Goal: Information Seeking & Learning: Find specific fact

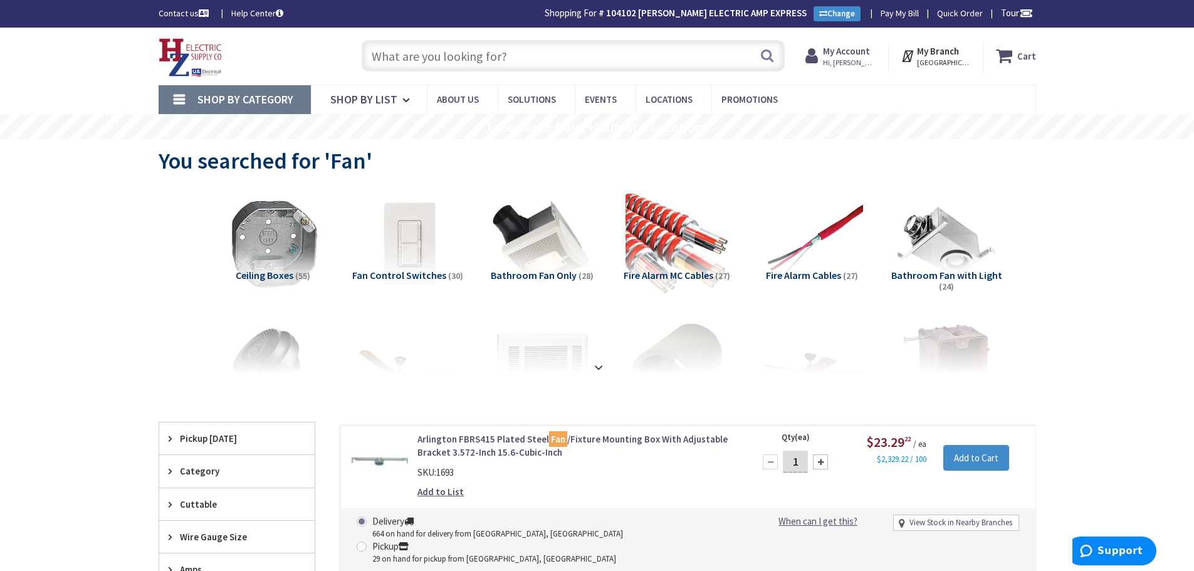
click at [862, 58] on span "Hi, [PERSON_NAME]" at bounding box center [849, 63] width 53 height 10
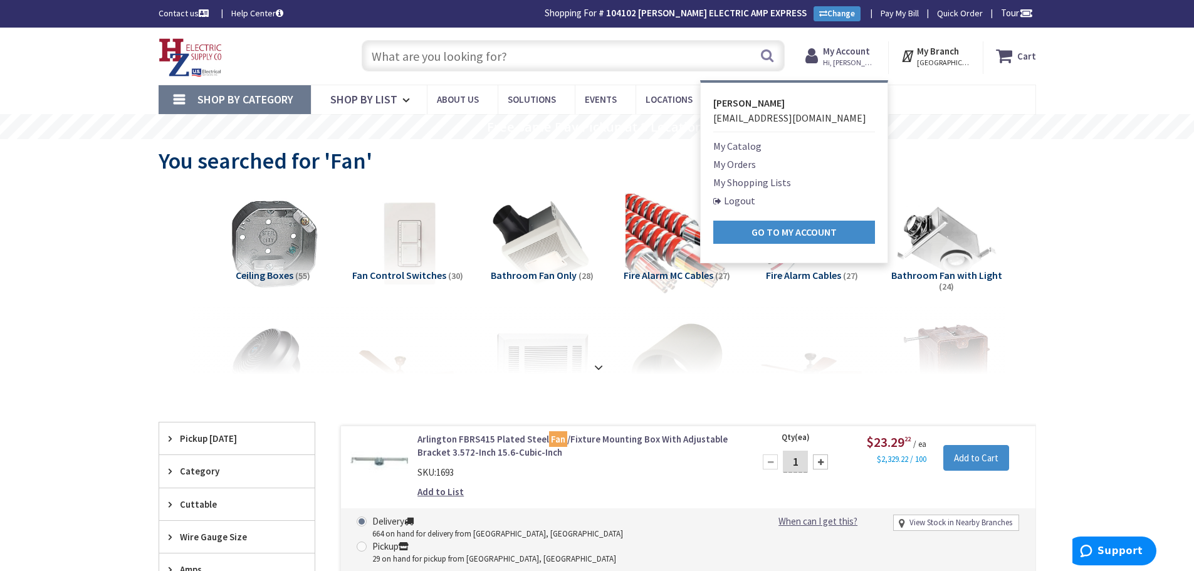
click at [743, 167] on link "My Orders" at bounding box center [734, 164] width 43 height 15
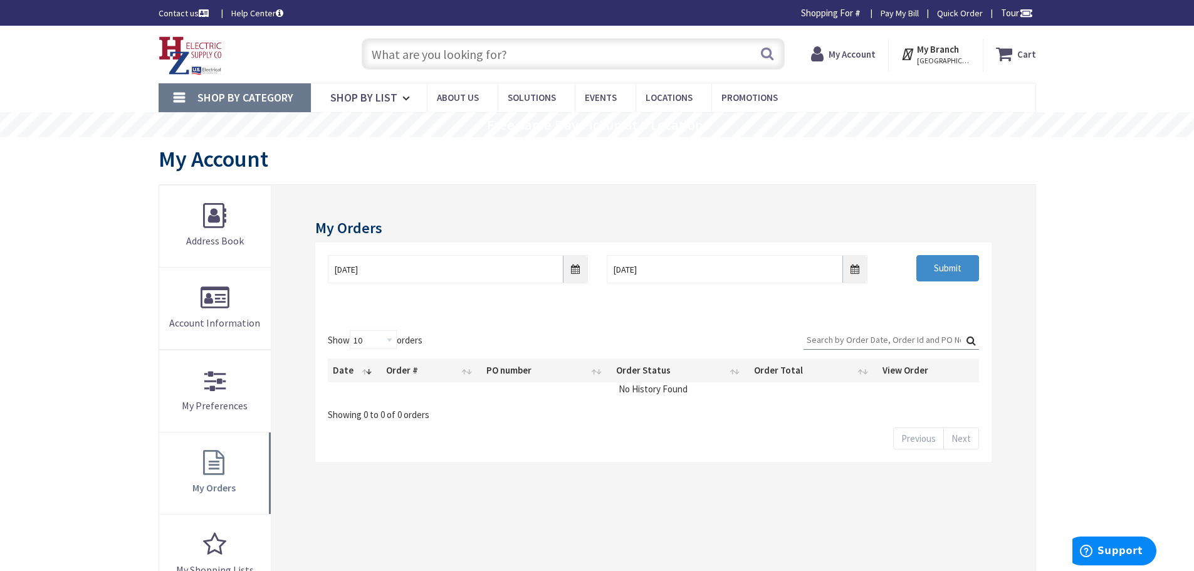
click at [988, 259] on div "Submit" at bounding box center [933, 268] width 112 height 26
click at [962, 270] on input "Submit" at bounding box center [947, 268] width 63 height 26
type input "Piper Farm, [STREET_ADDRESS]"
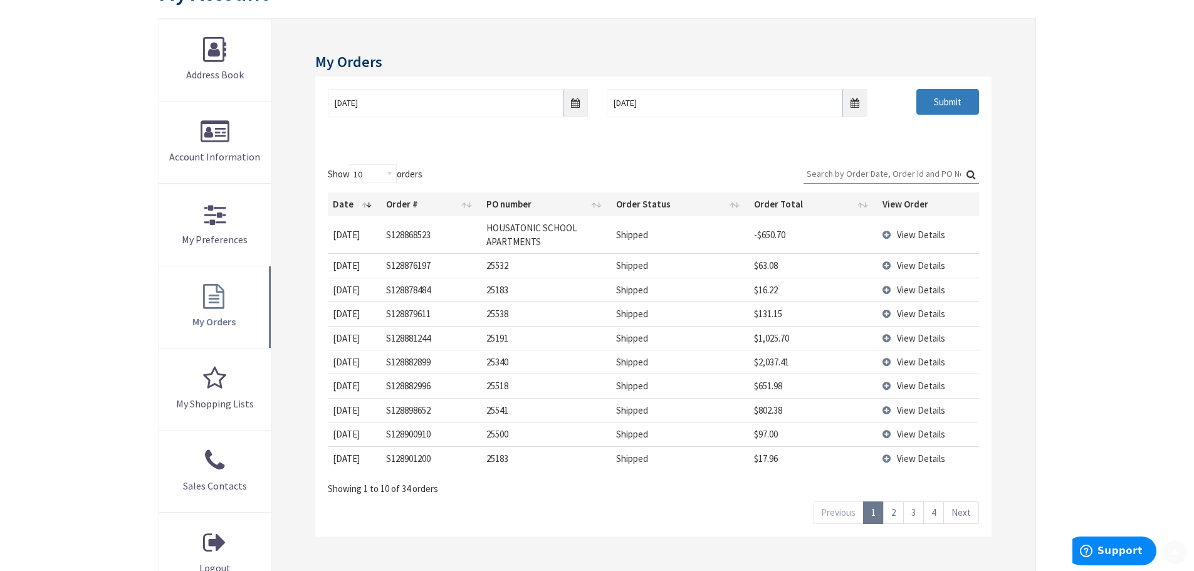
scroll to position [188, 0]
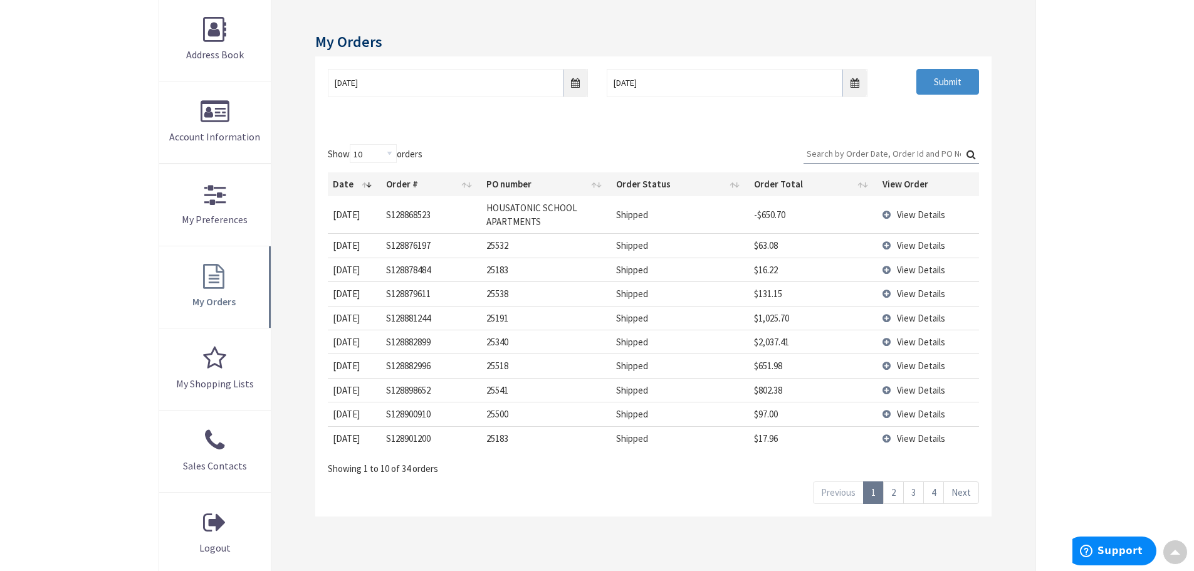
click at [887, 316] on td "View Details" at bounding box center [928, 318] width 102 height 24
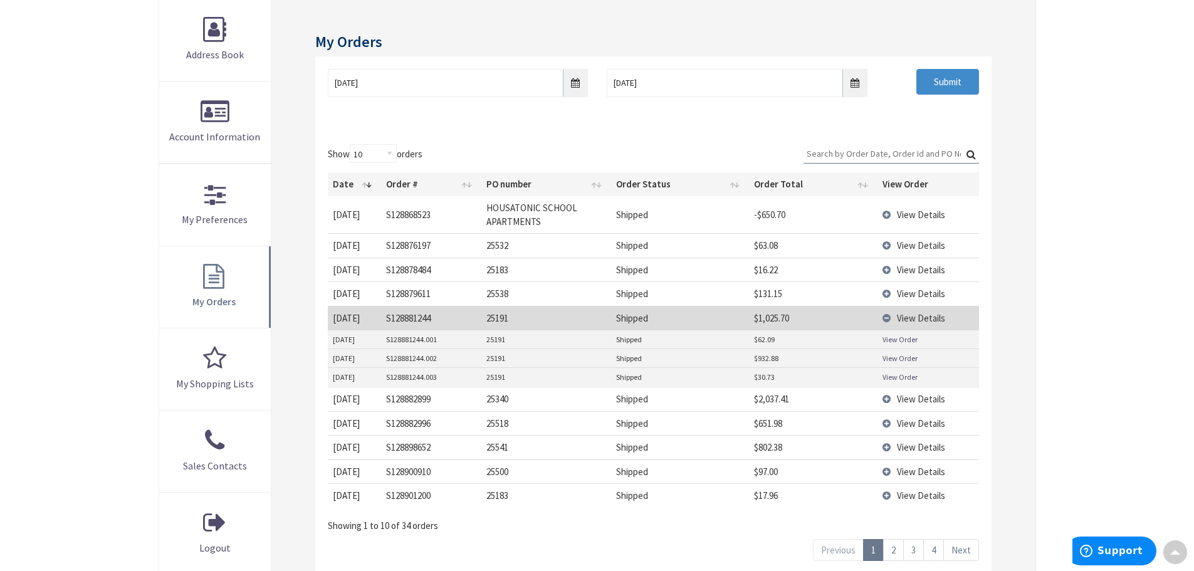
click at [895, 339] on link "View Order" at bounding box center [899, 339] width 35 height 11
click at [904, 358] on link "View Order" at bounding box center [899, 358] width 35 height 11
click at [887, 358] on link "View Order" at bounding box center [899, 358] width 35 height 11
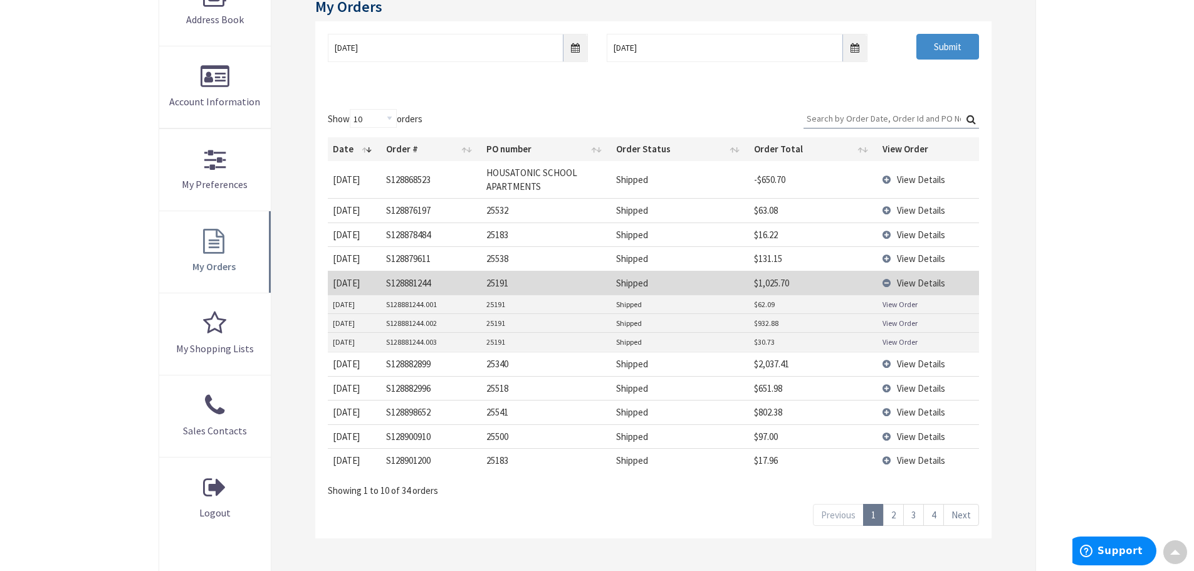
scroll to position [251, 0]
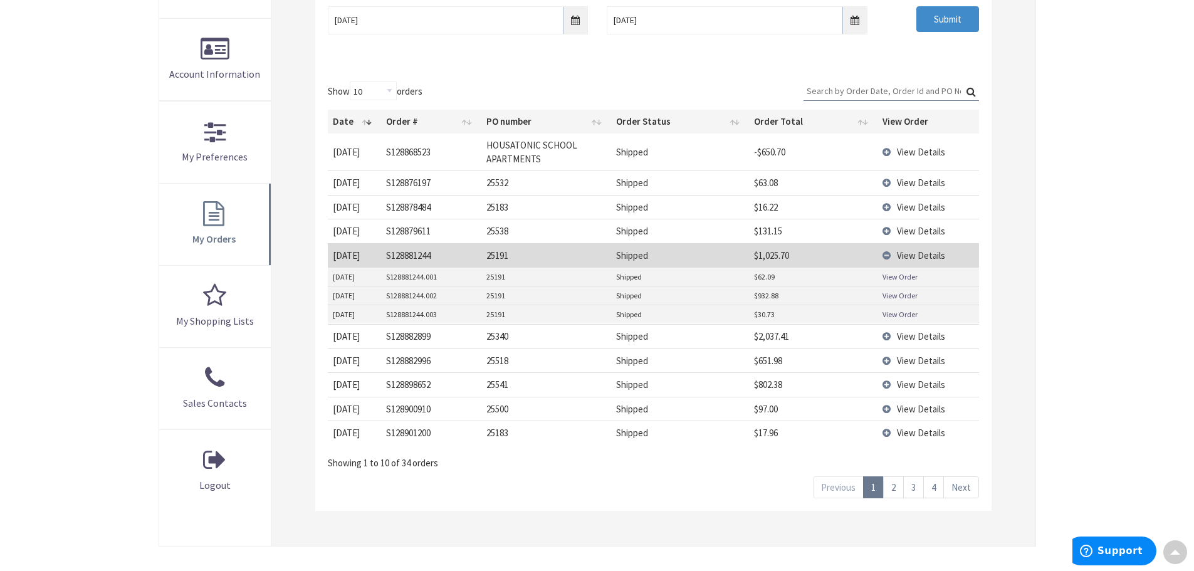
click at [936, 491] on link "4" at bounding box center [933, 487] width 21 height 22
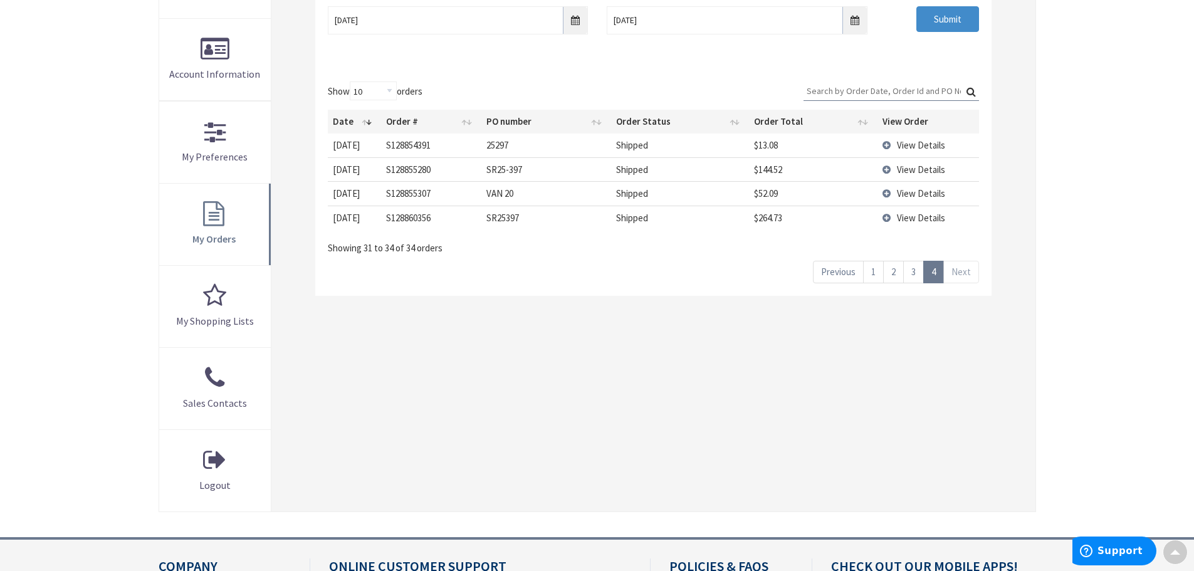
click at [870, 274] on link "1" at bounding box center [873, 272] width 21 height 22
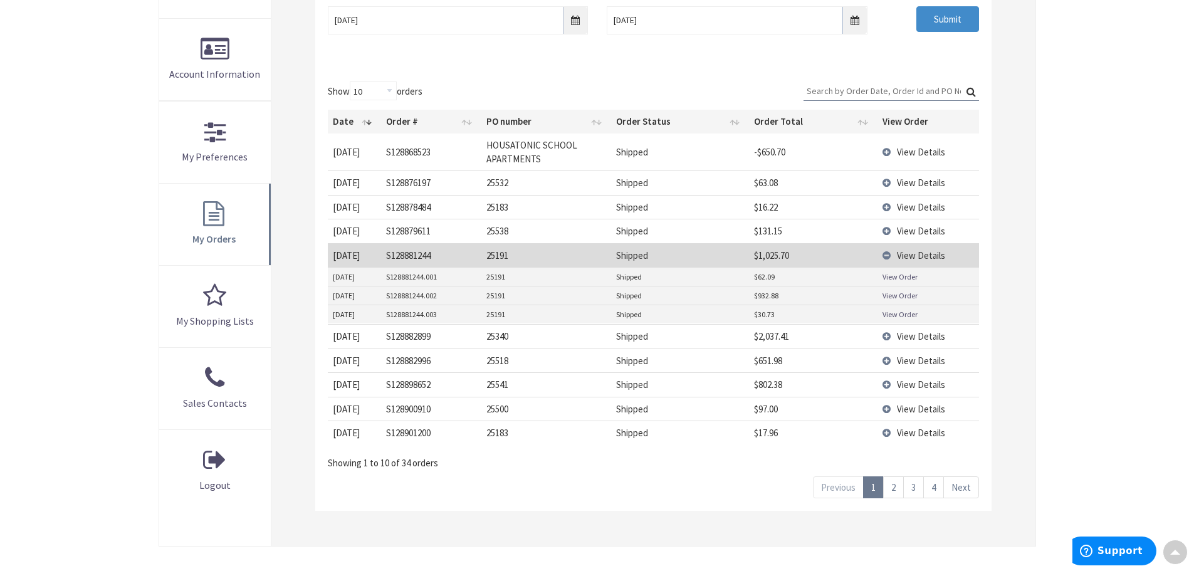
click at [893, 294] on link "View Order" at bounding box center [899, 295] width 35 height 11
click at [894, 336] on td "View Details" at bounding box center [928, 336] width 102 height 24
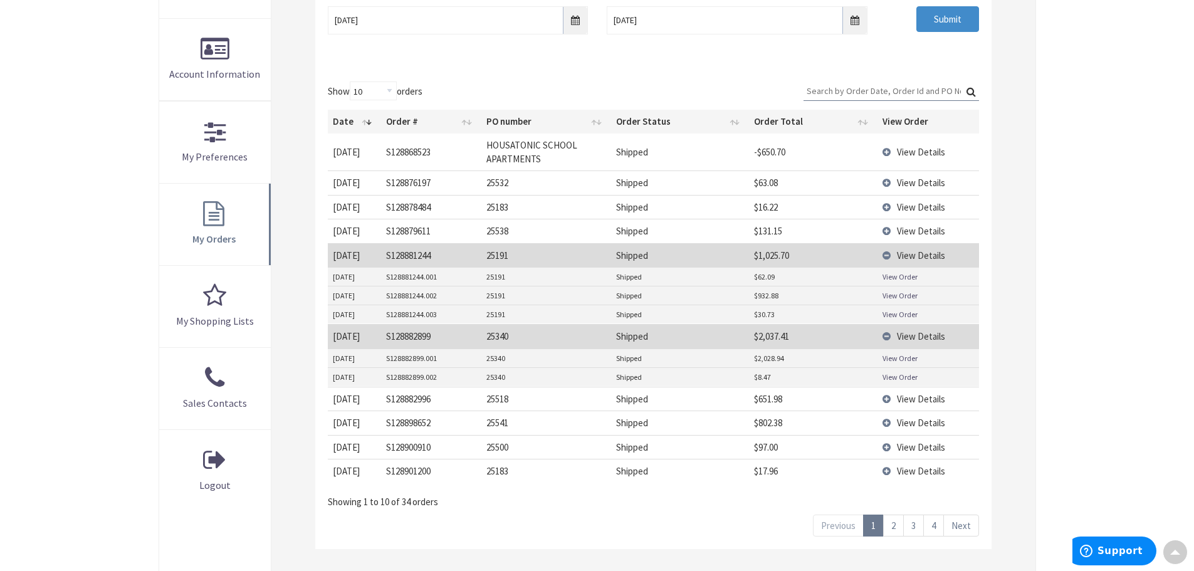
click at [891, 358] on link "View Order" at bounding box center [899, 358] width 35 height 11
click at [890, 399] on td "View Details" at bounding box center [928, 399] width 102 height 24
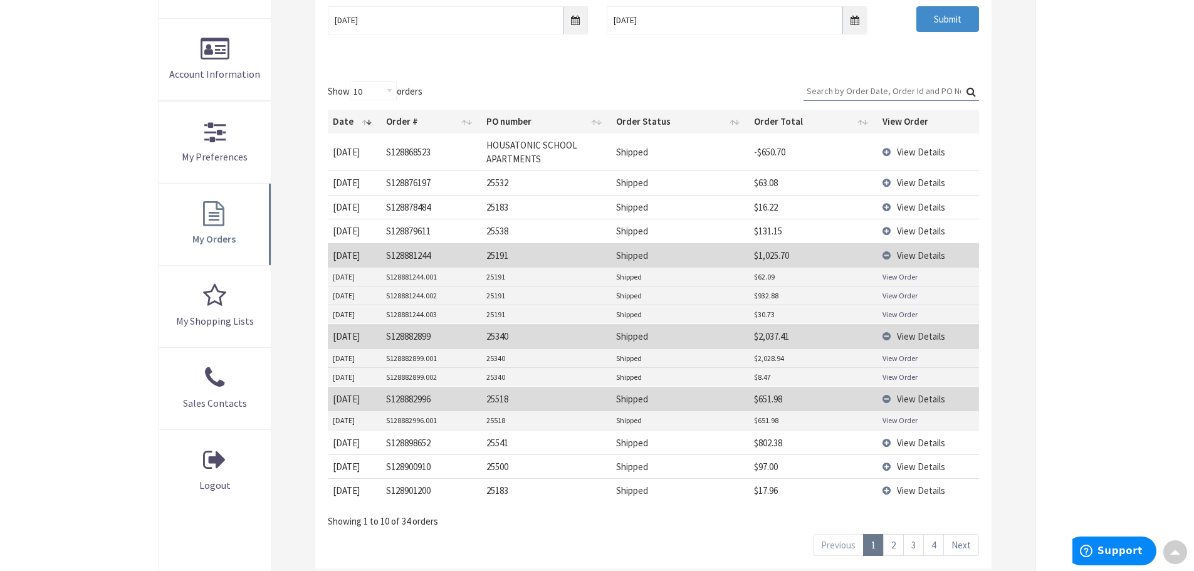
click at [891, 419] on link "View Order" at bounding box center [899, 420] width 35 height 11
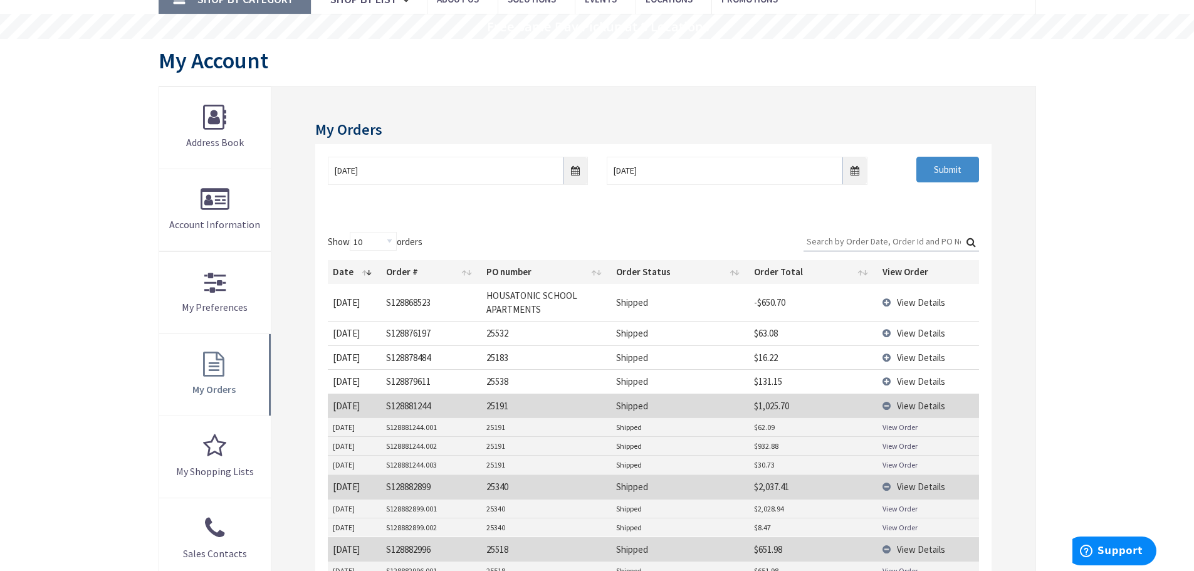
scroll to position [125, 0]
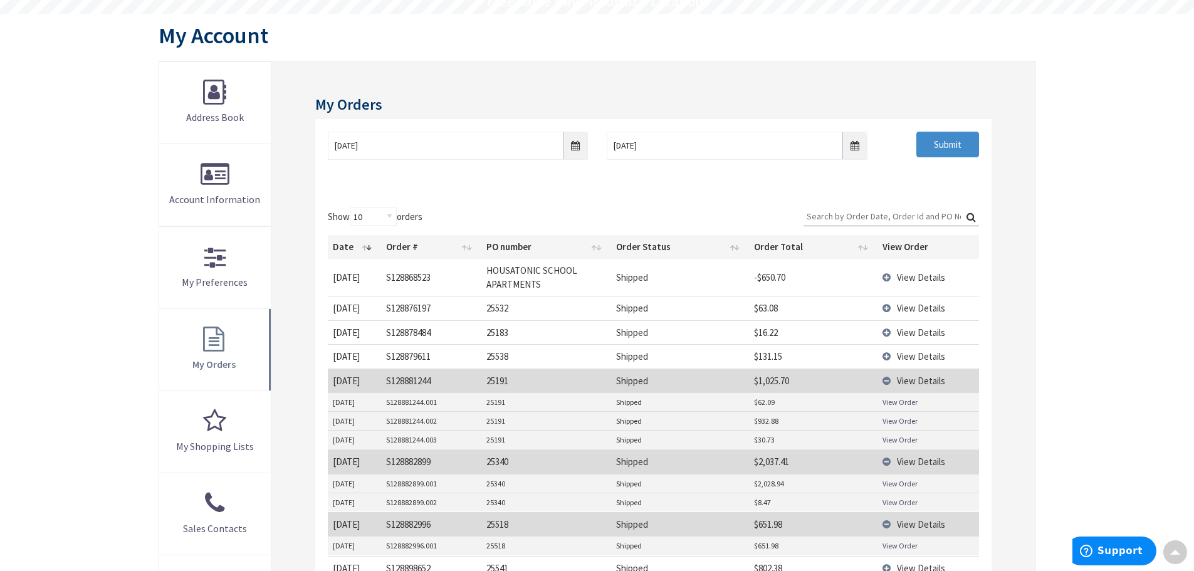
click at [887, 308] on td "View Details" at bounding box center [928, 308] width 102 height 24
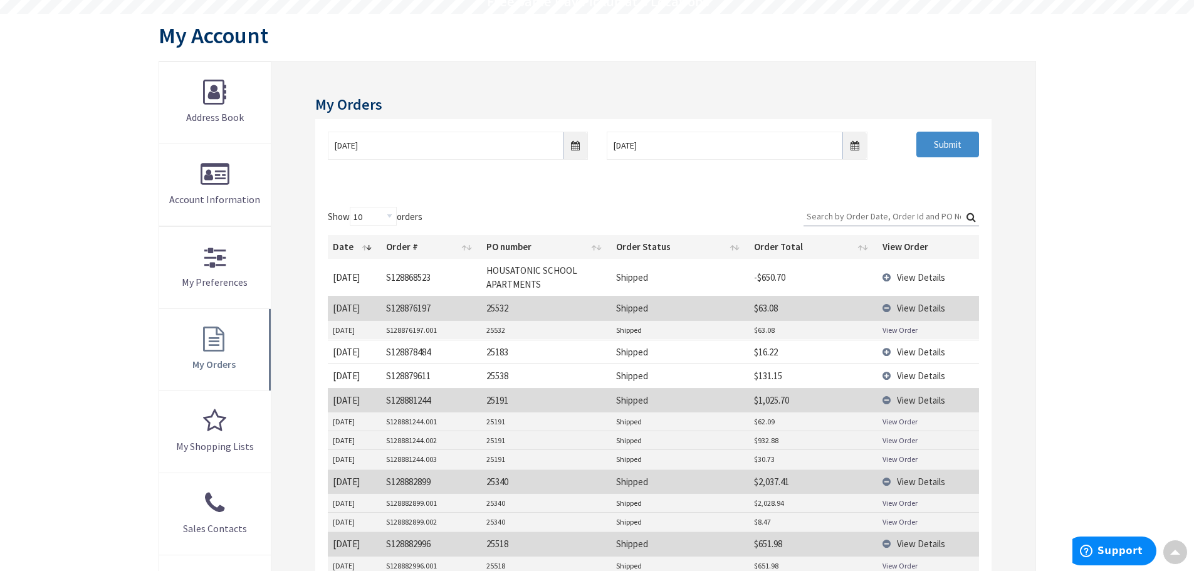
click at [887, 308] on td "View Details" at bounding box center [928, 308] width 102 height 24
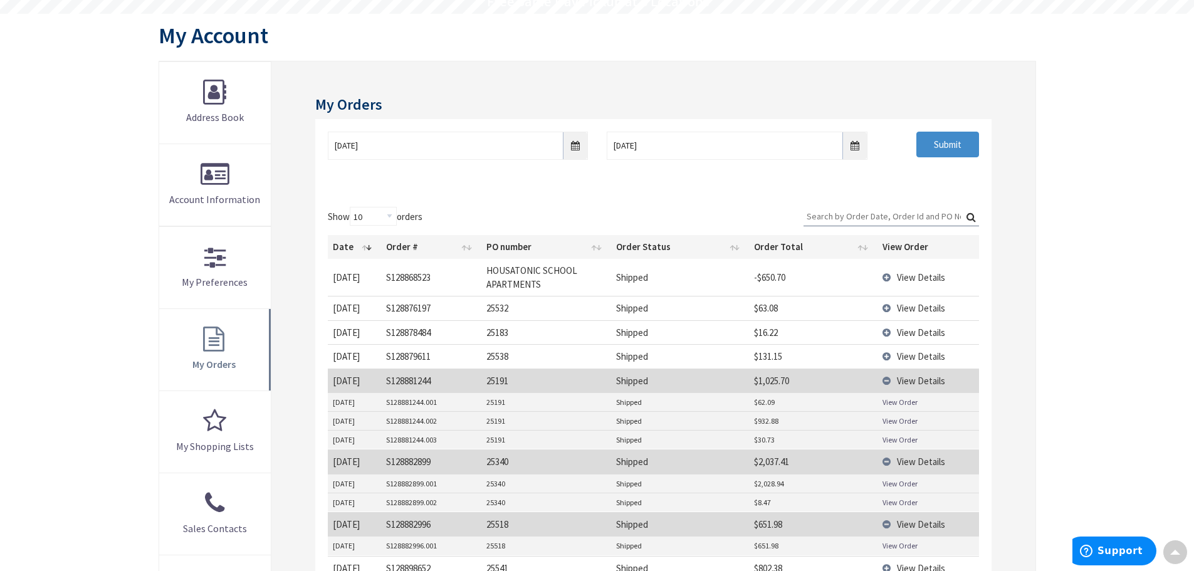
click at [891, 379] on td "View Details" at bounding box center [928, 381] width 102 height 24
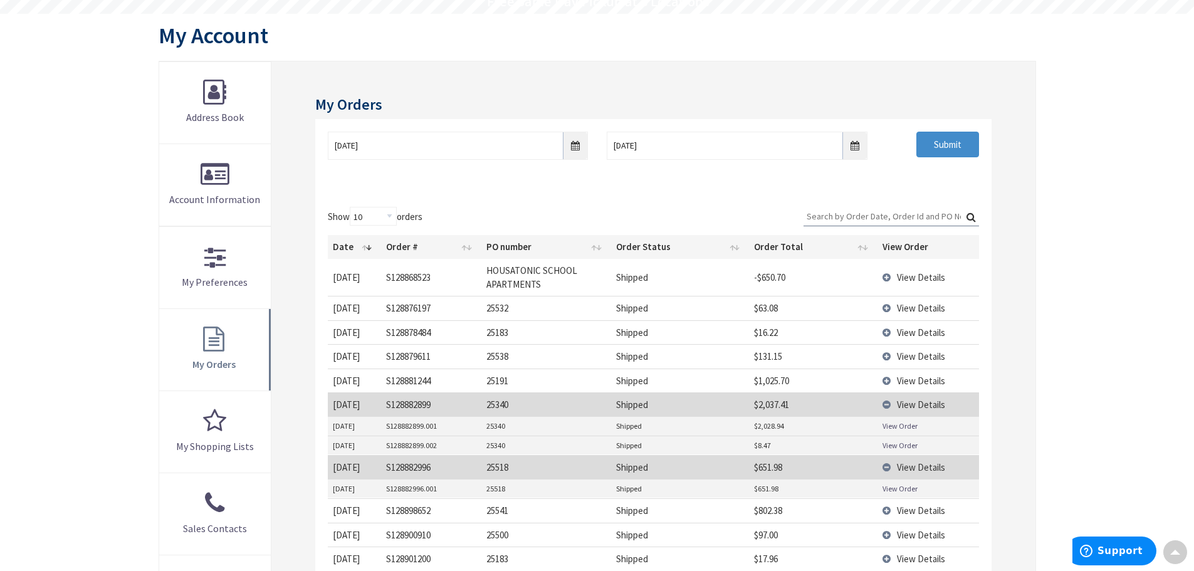
click at [888, 400] on td "View Details" at bounding box center [928, 404] width 102 height 24
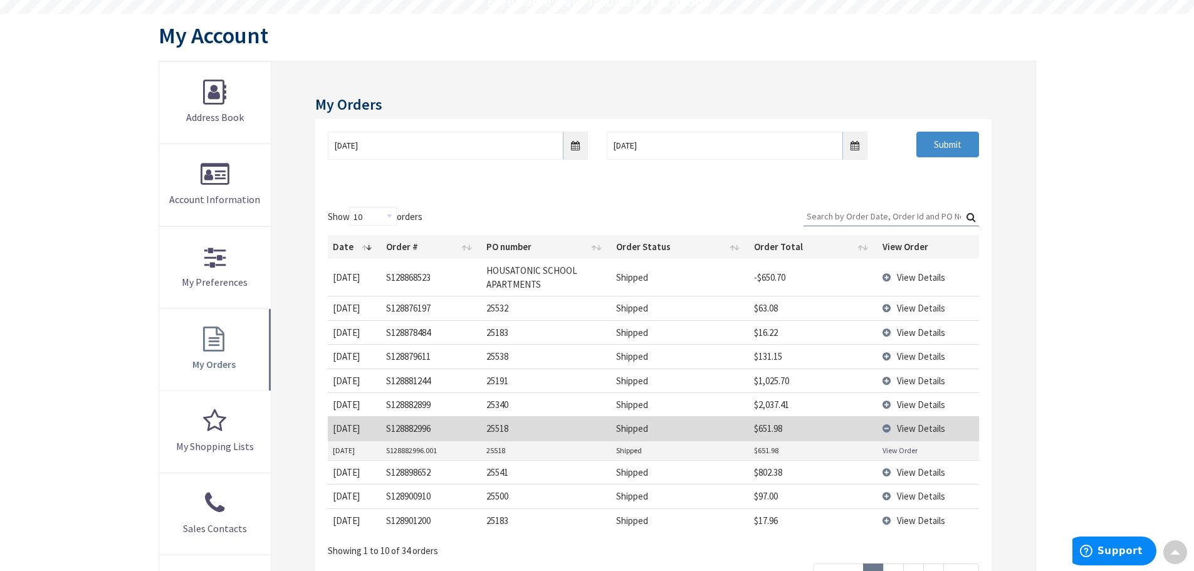
click at [886, 426] on td "View Details" at bounding box center [928, 428] width 102 height 24
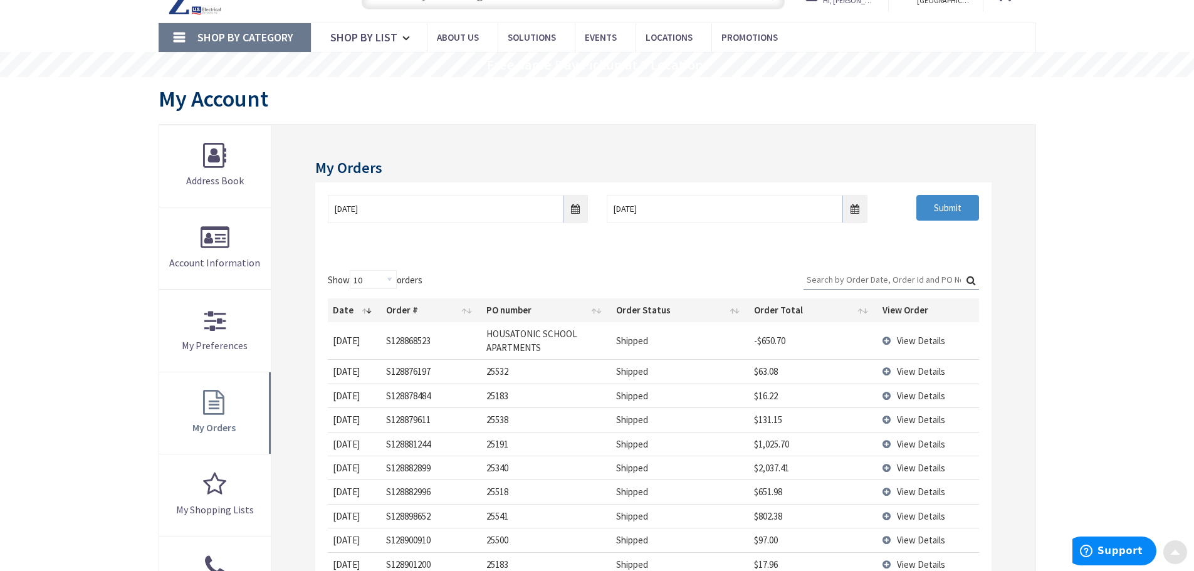
scroll to position [0, 0]
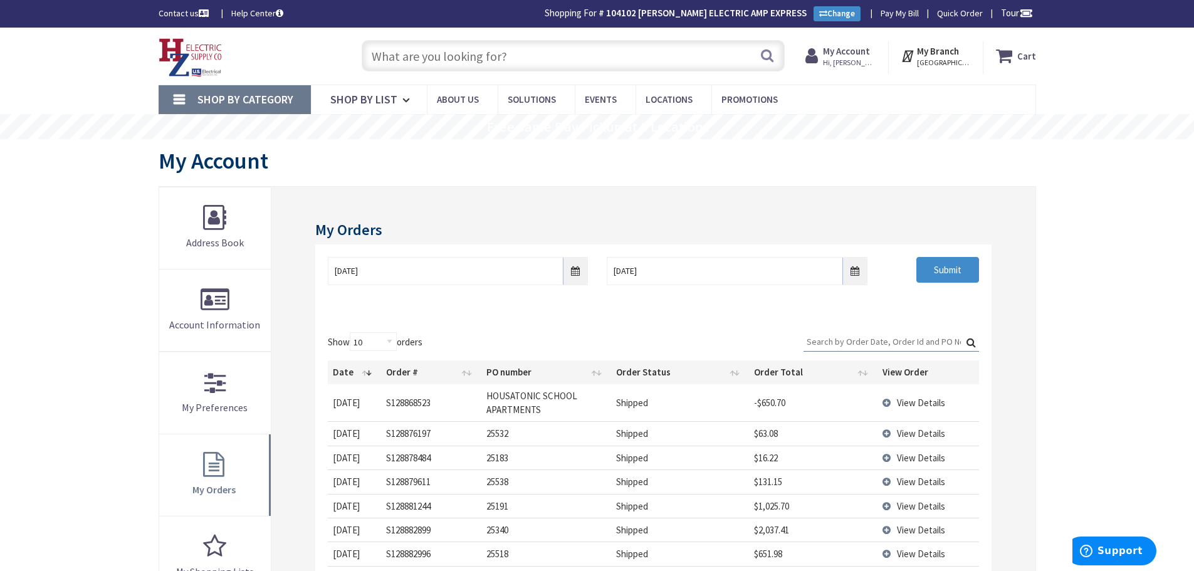
click at [530, 54] on input "text" at bounding box center [573, 55] width 423 height 31
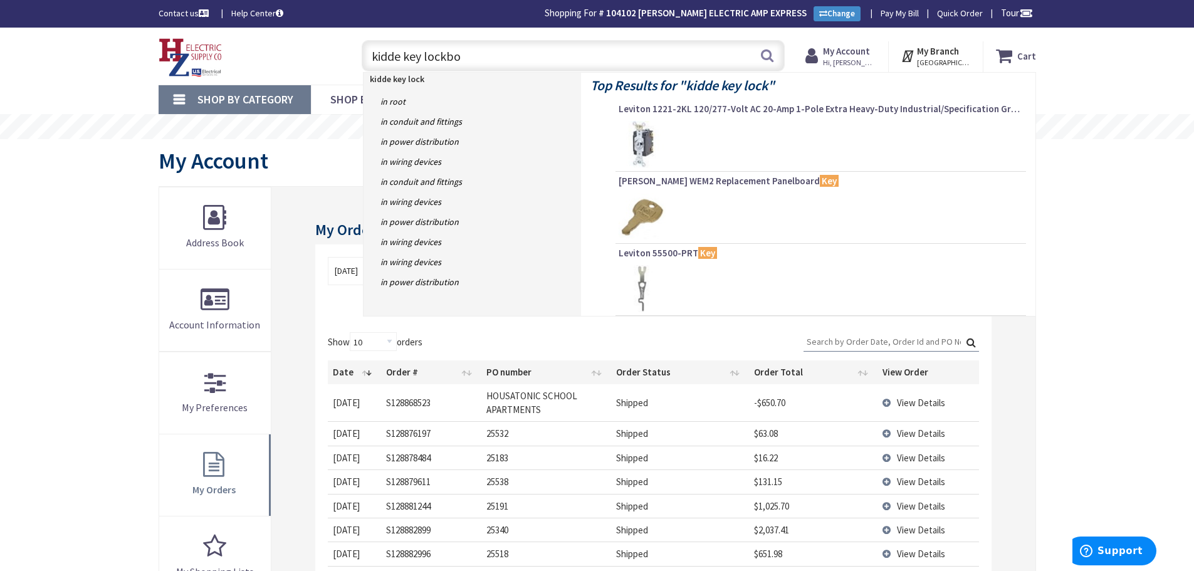
type input "kidde key lockbox"
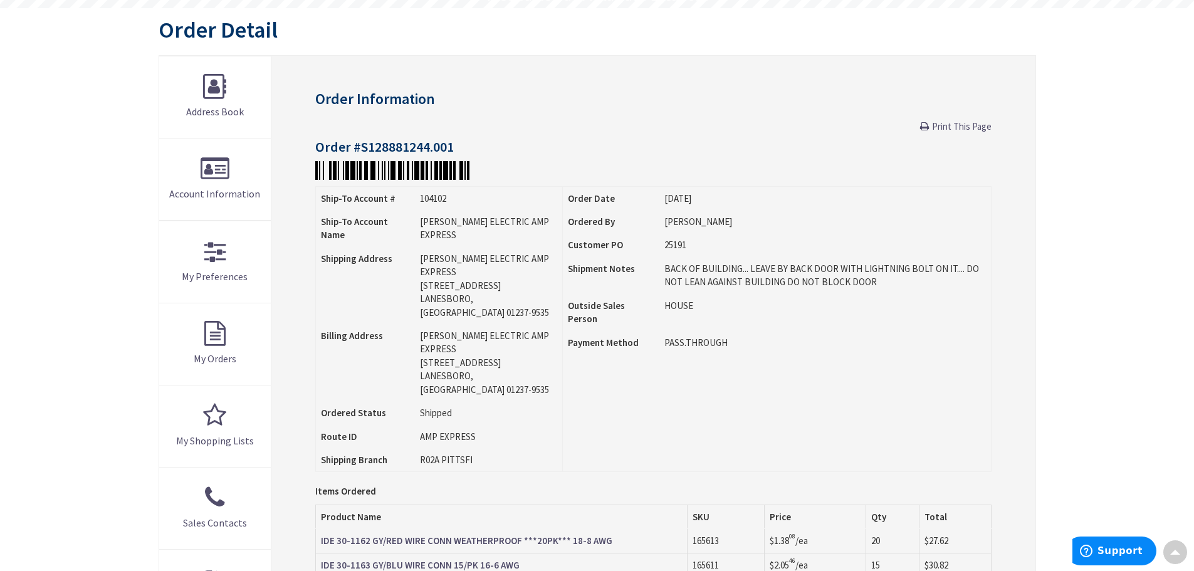
scroll to position [65, 0]
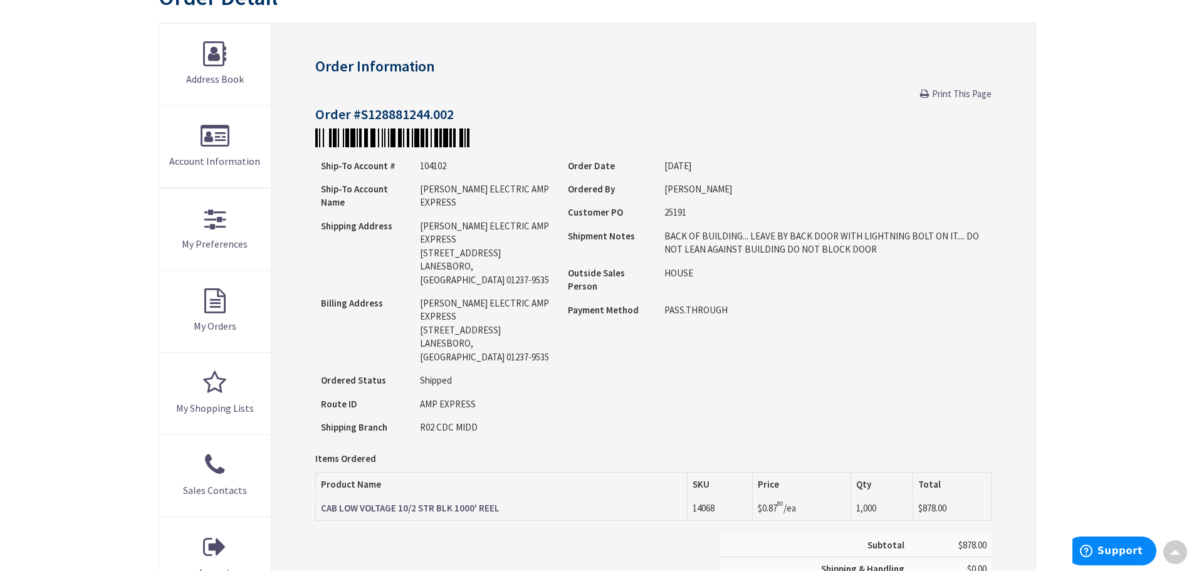
scroll to position [127, 0]
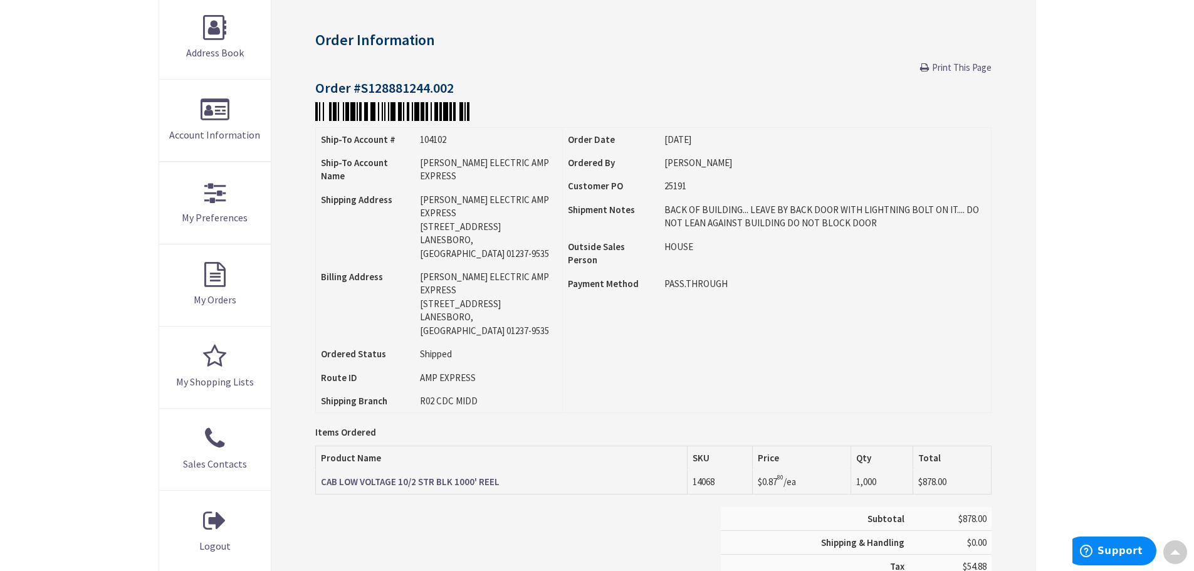
scroll to position [190, 0]
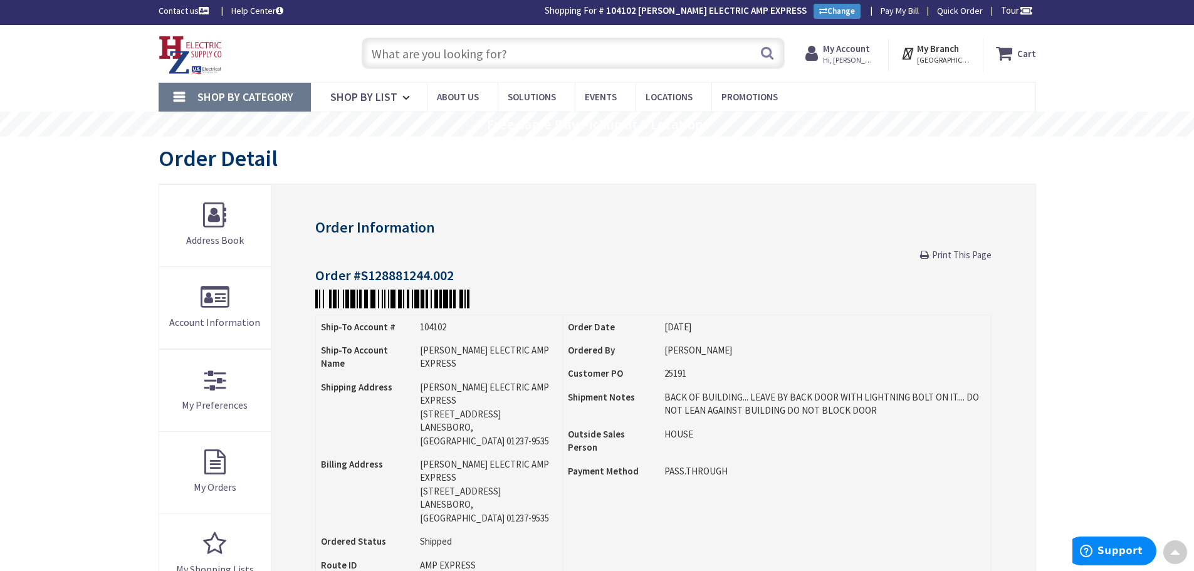
scroll to position [2, 0]
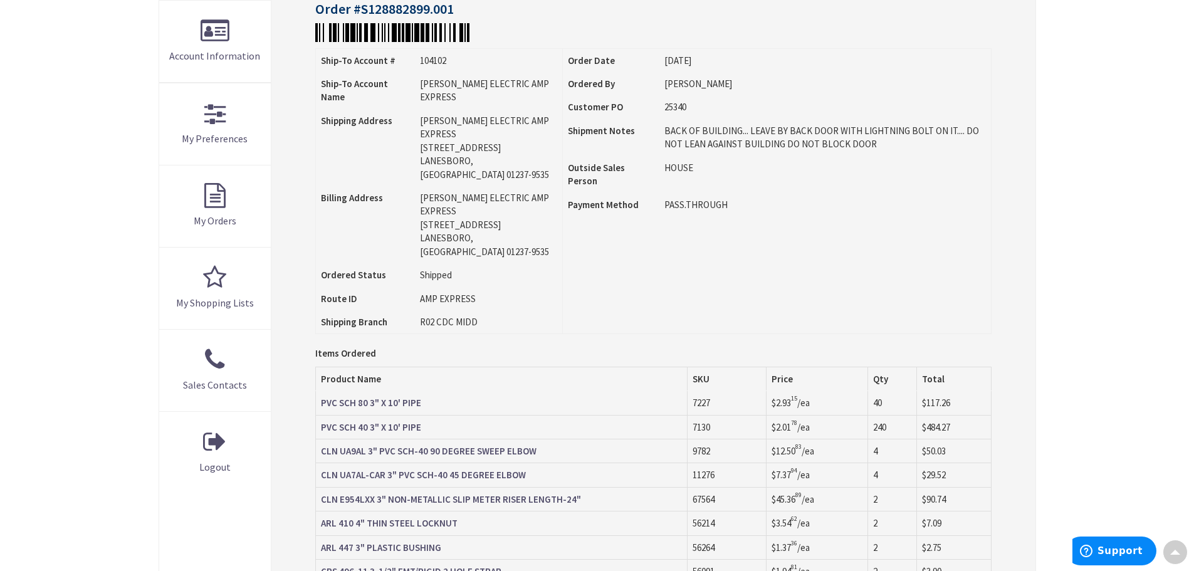
scroll to position [253, 0]
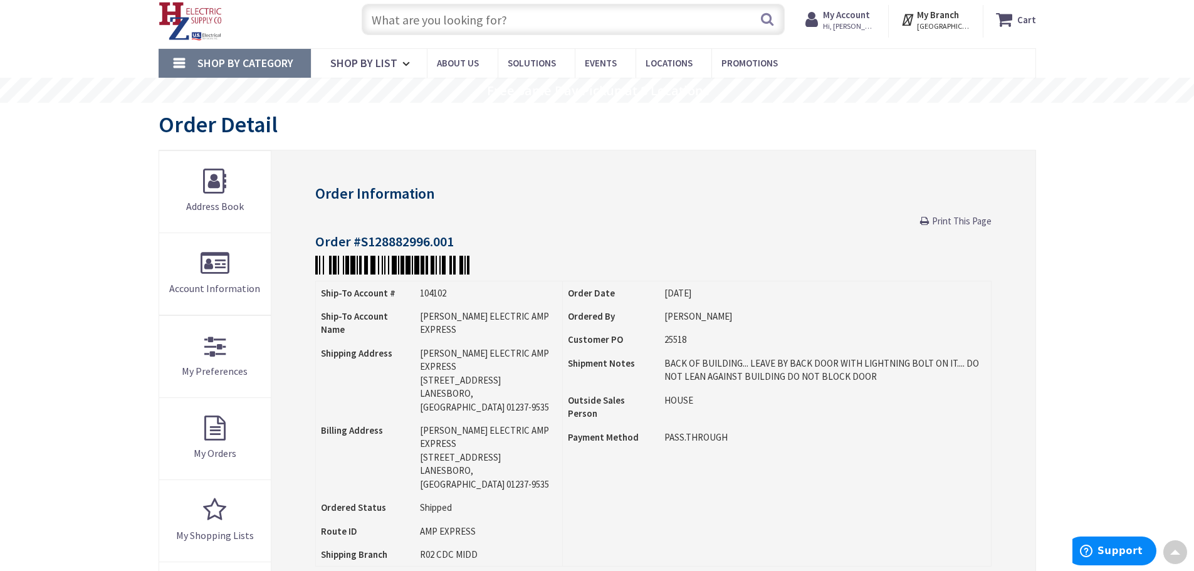
scroll to position [2, 0]
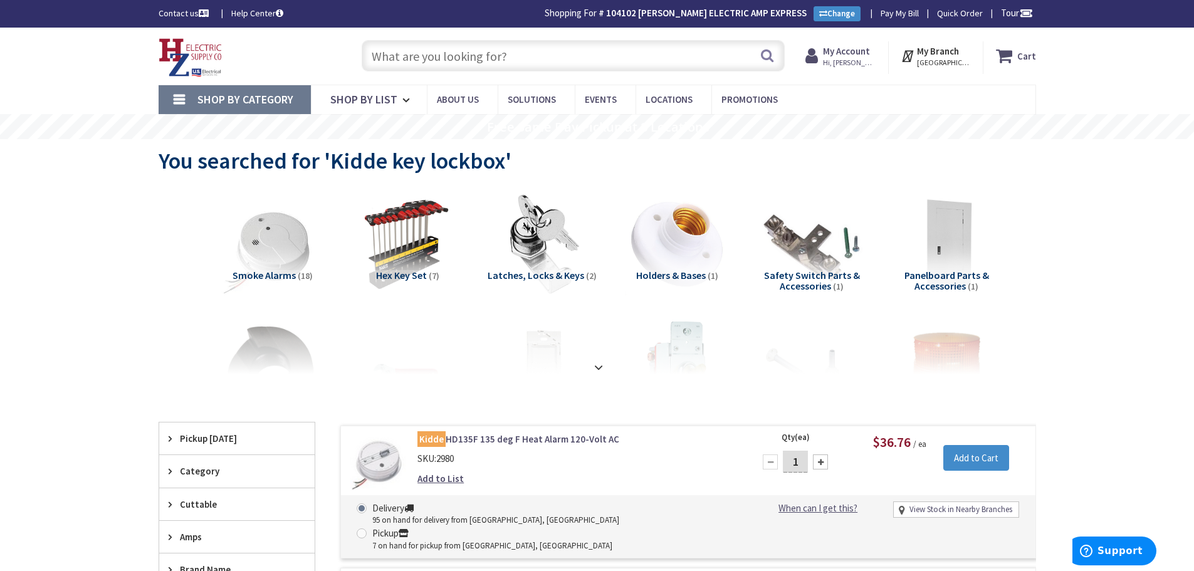
click at [606, 61] on input "text" at bounding box center [573, 55] width 423 height 31
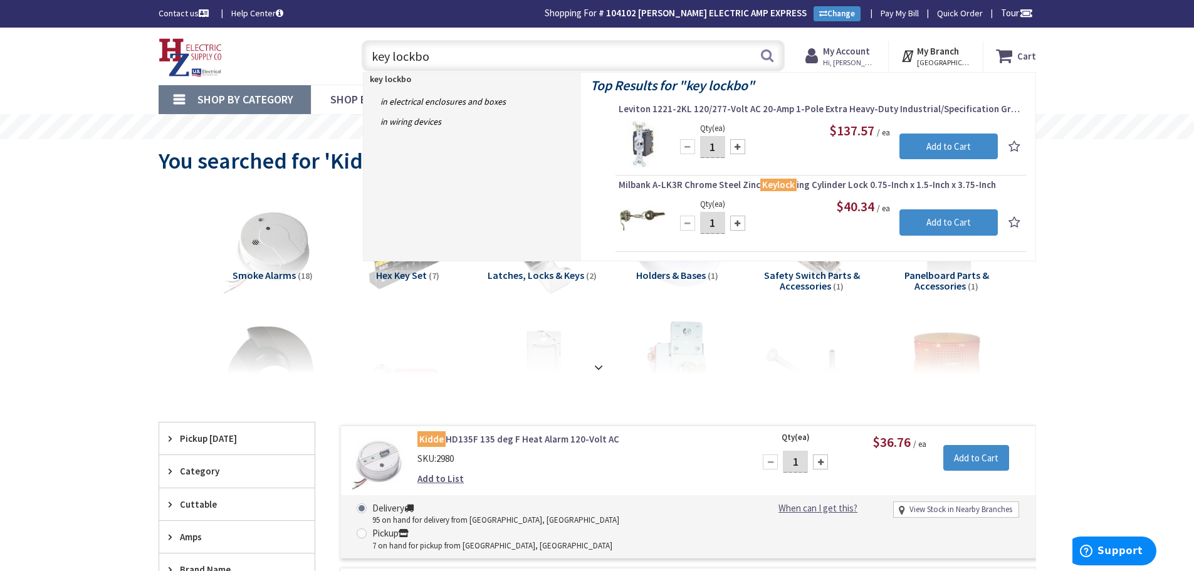
type input "key lockbox"
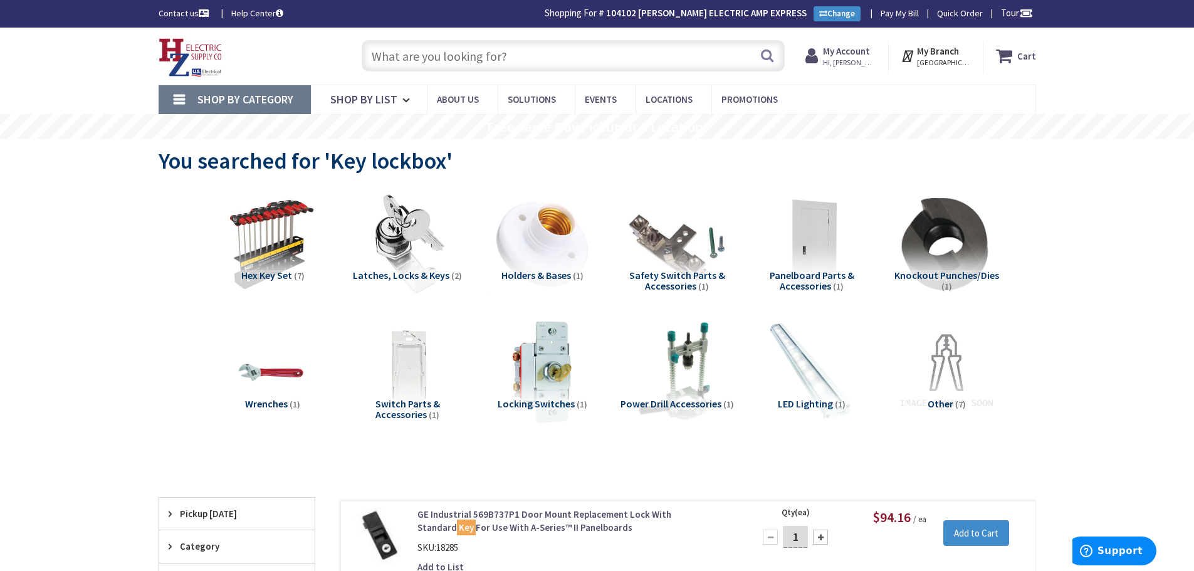
click at [509, 56] on input "text" at bounding box center [573, 55] width 423 height 31
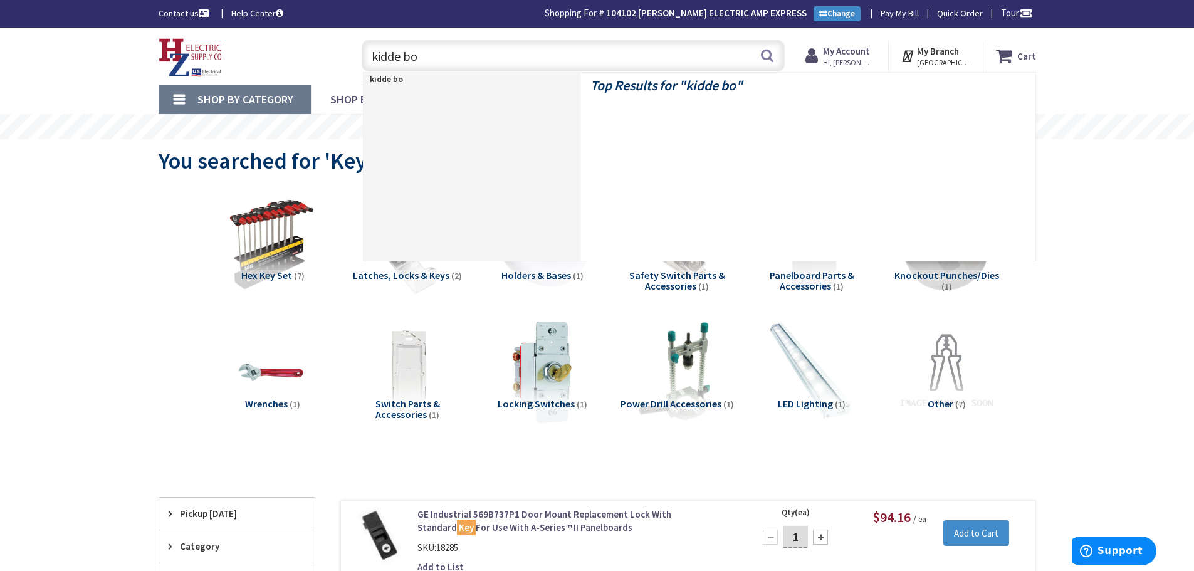
type input "kidde box"
